Goal: Transaction & Acquisition: Purchase product/service

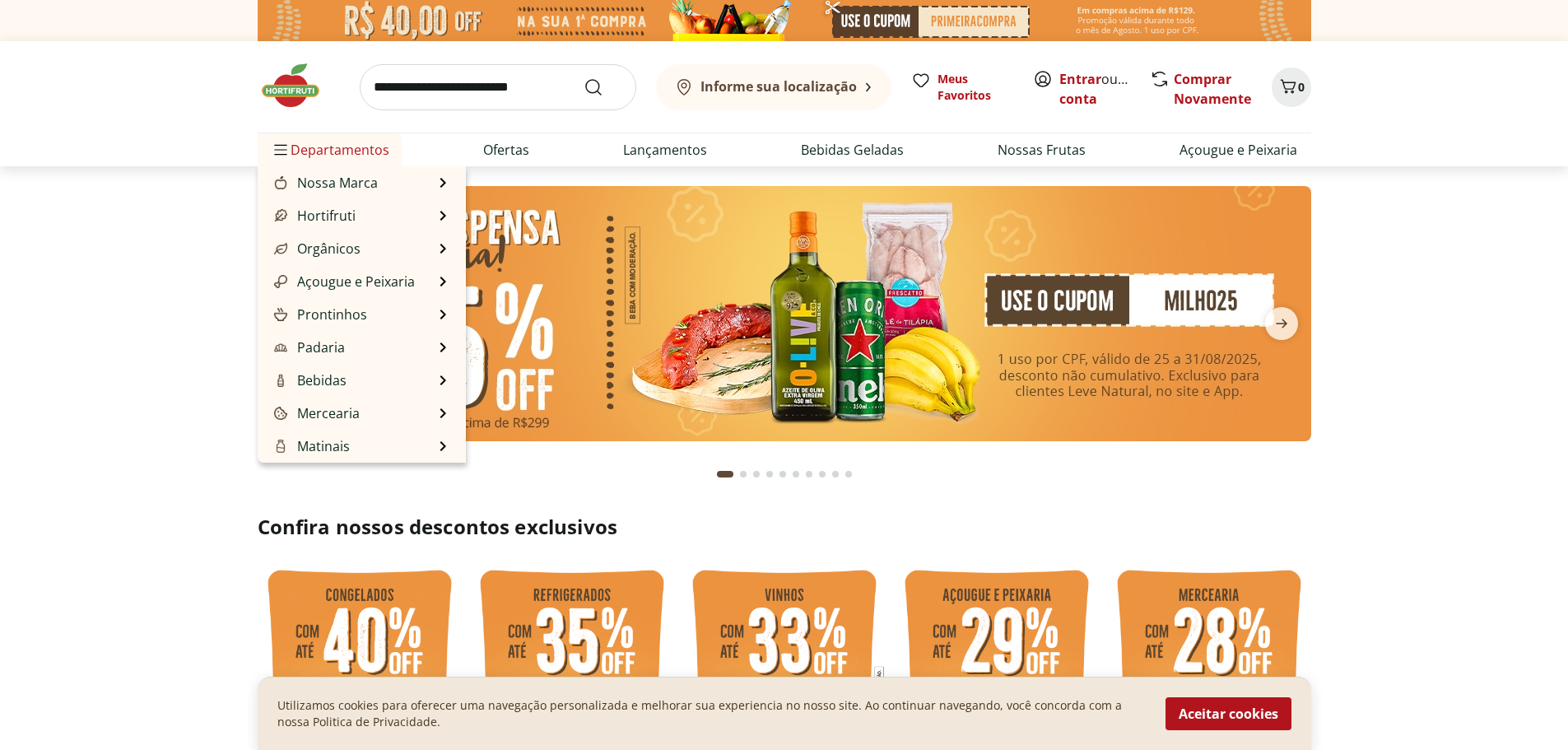
click at [292, 140] on span "Departamentos" at bounding box center [330, 149] width 119 height 40
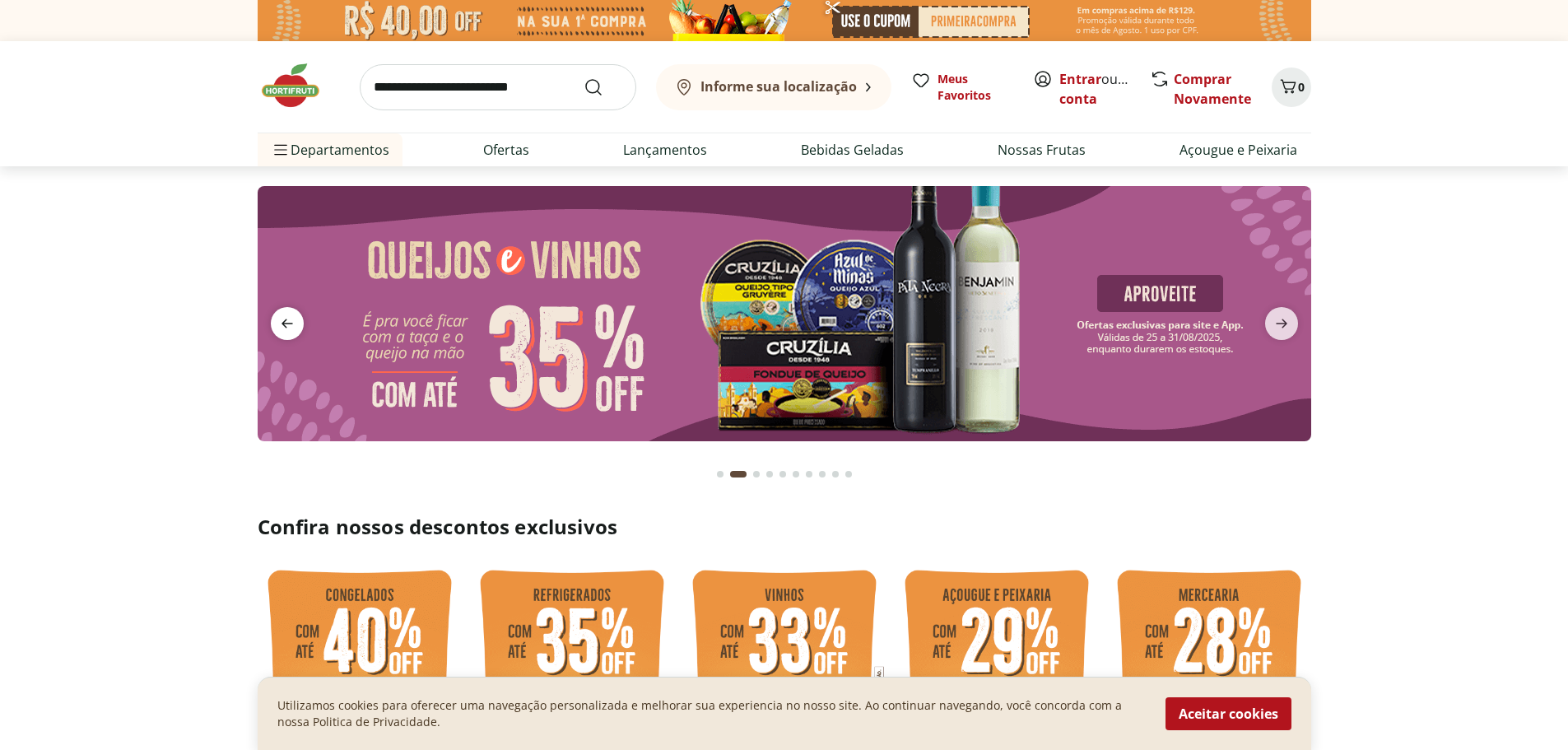
click at [284, 320] on icon "previous" at bounding box center [287, 323] width 12 height 9
click at [281, 318] on icon "previous" at bounding box center [287, 323] width 19 height 19
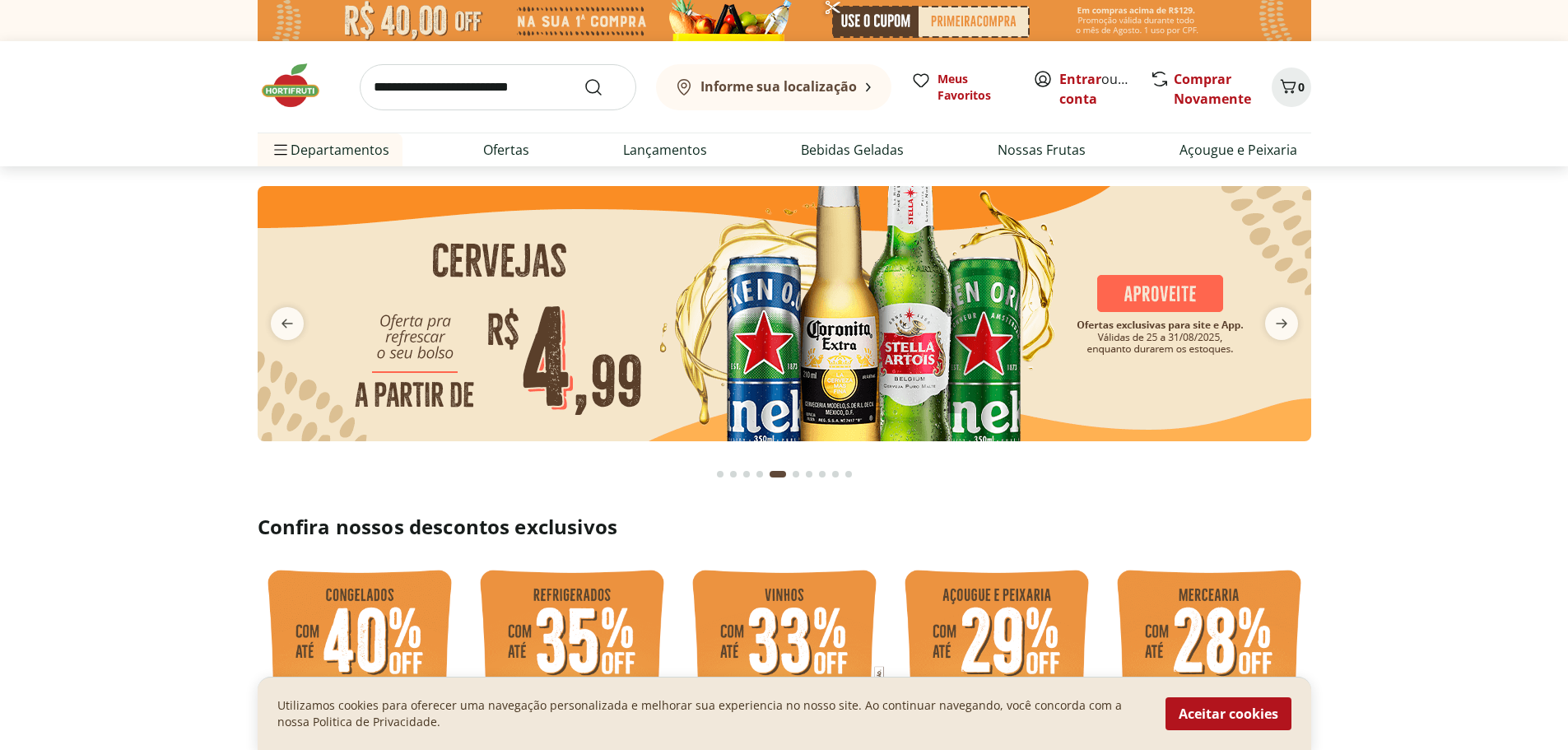
click at [461, 54] on div "Informe sua localização Meus Favoritos Entrar ou Criar conta Comprar Novamente 0" at bounding box center [784, 87] width 1053 height 91
click at [463, 89] on input "search" at bounding box center [498, 87] width 277 height 46
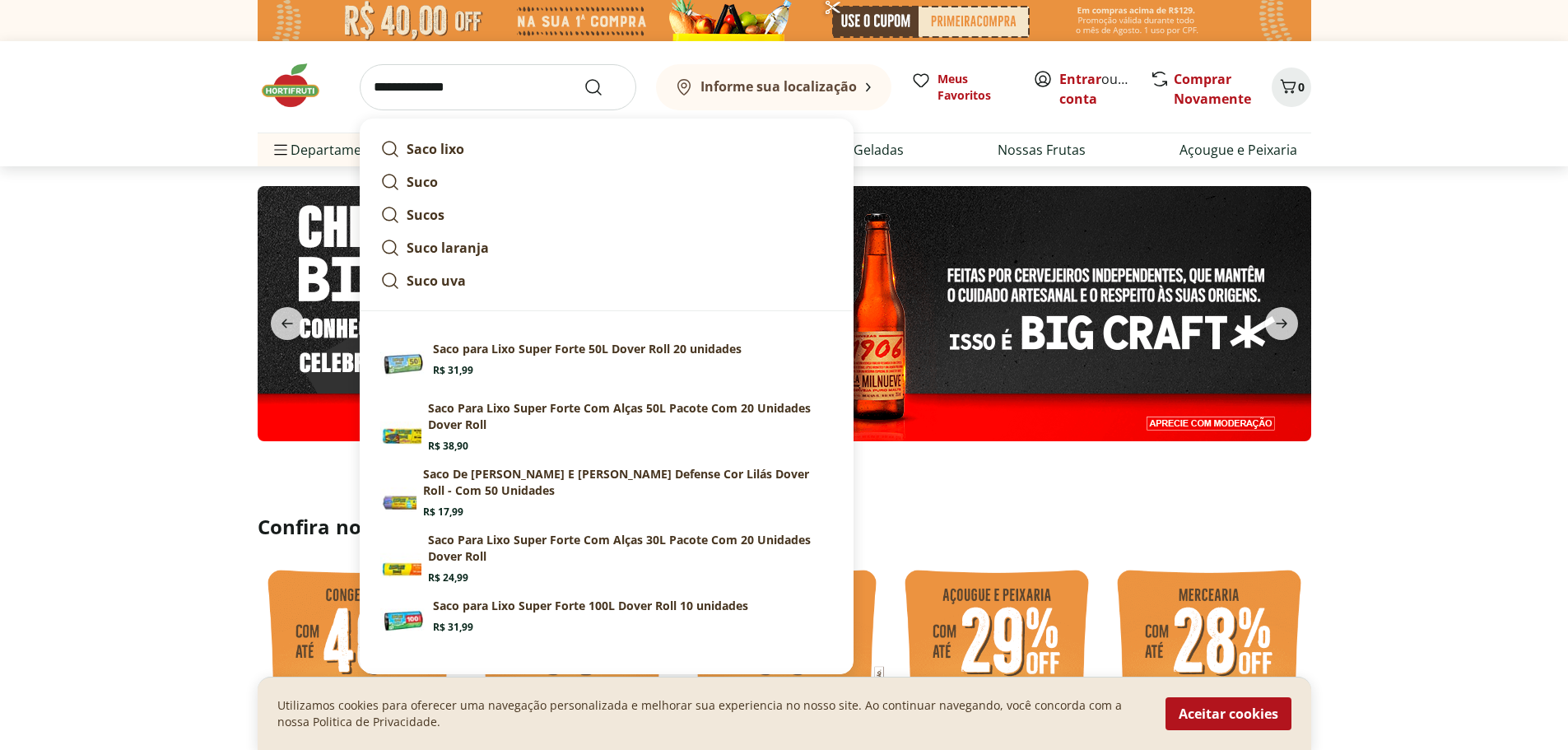
type input "**********"
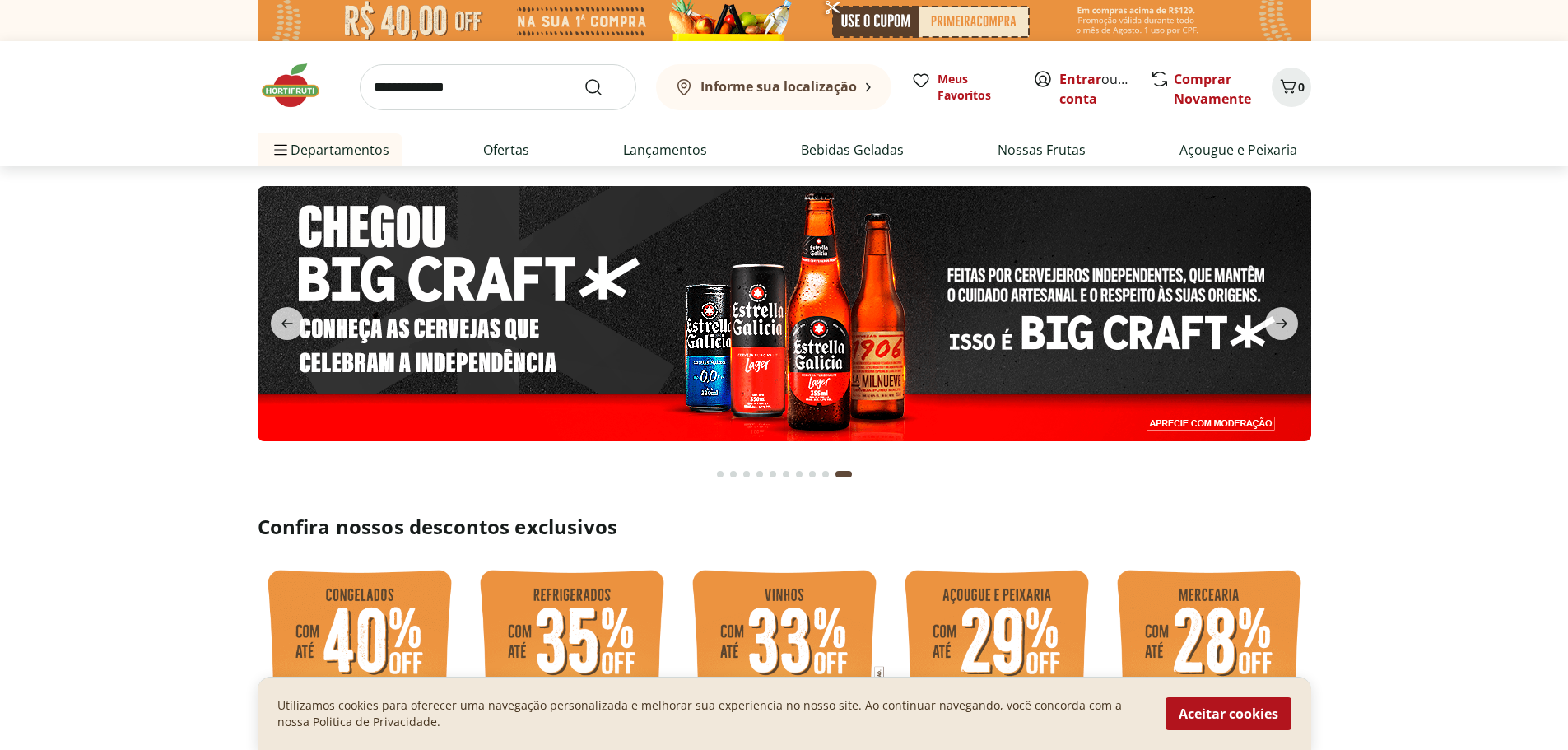
click at [1175, 515] on h2 "Confira nossos descontos exclusivos" at bounding box center [784, 526] width 1053 height 26
click at [1103, 76] on span "Entrar ou Criar conta" at bounding box center [1096, 88] width 74 height 40
click at [1075, 78] on link "Entrar" at bounding box center [1080, 78] width 42 height 18
